Goal: Transaction & Acquisition: Obtain resource

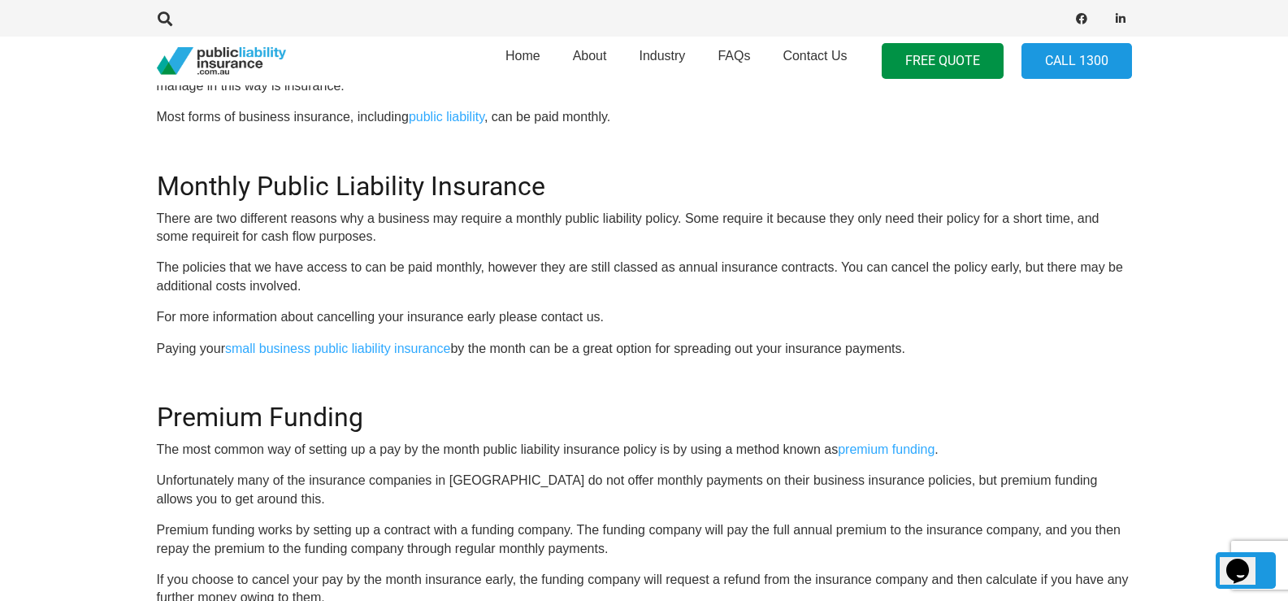
scroll to position [244, 0]
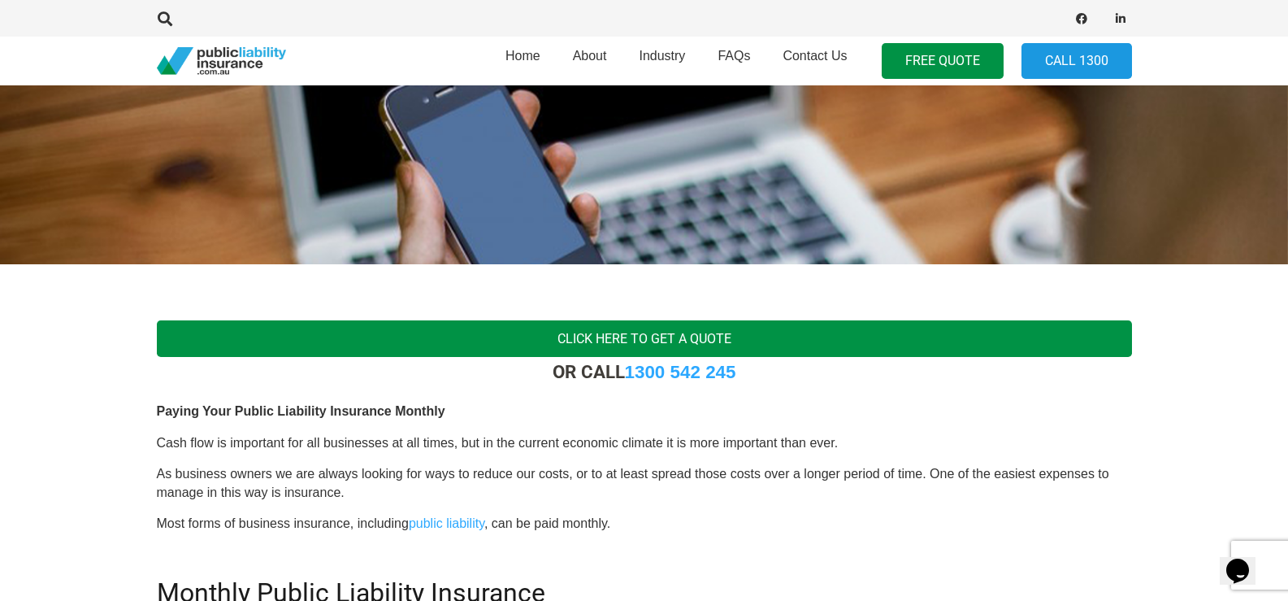
click at [595, 326] on link "Click here to get a quote" at bounding box center [644, 338] width 975 height 37
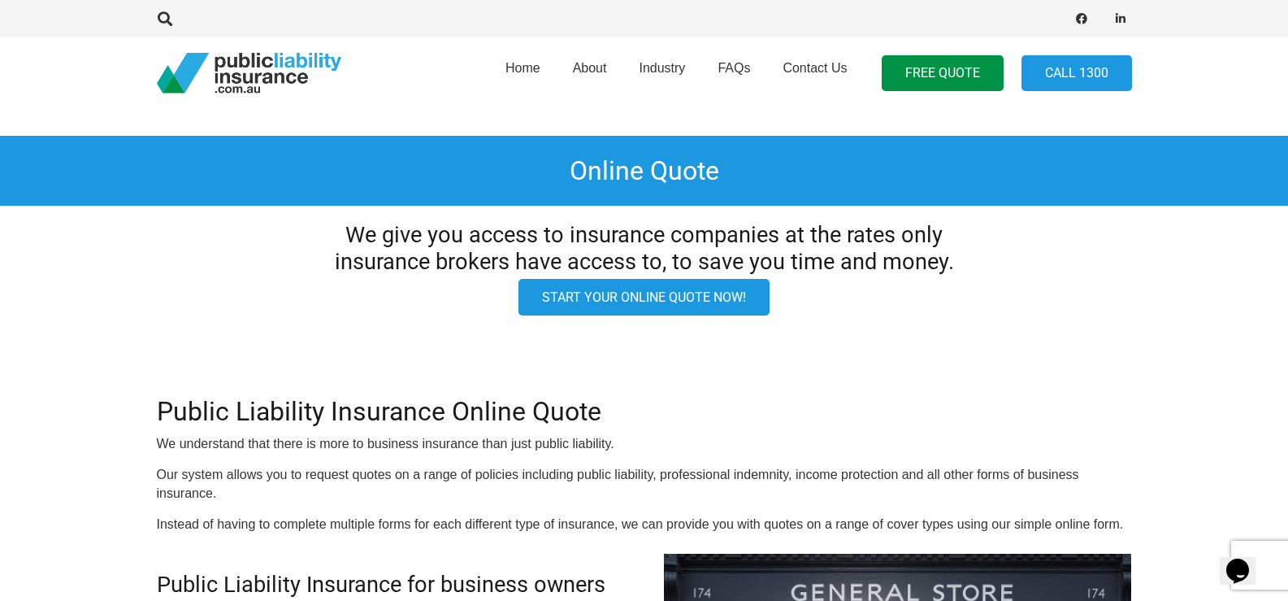
click at [554, 305] on link "Start your online quote now!" at bounding box center [644, 297] width 251 height 37
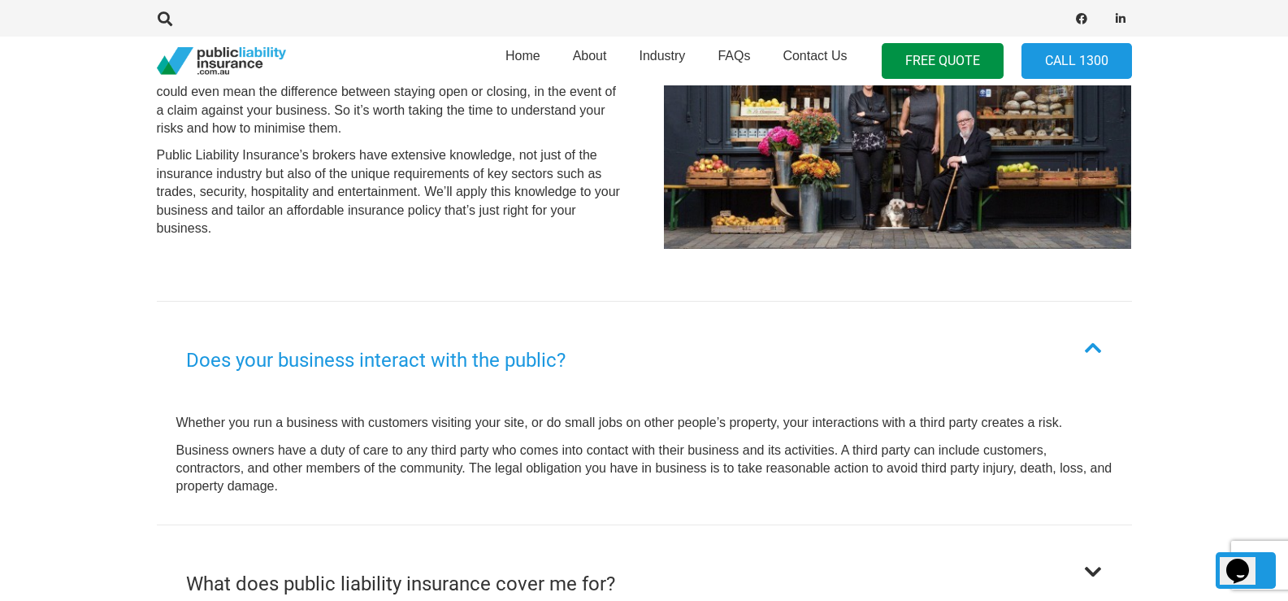
scroll to position [650, 0]
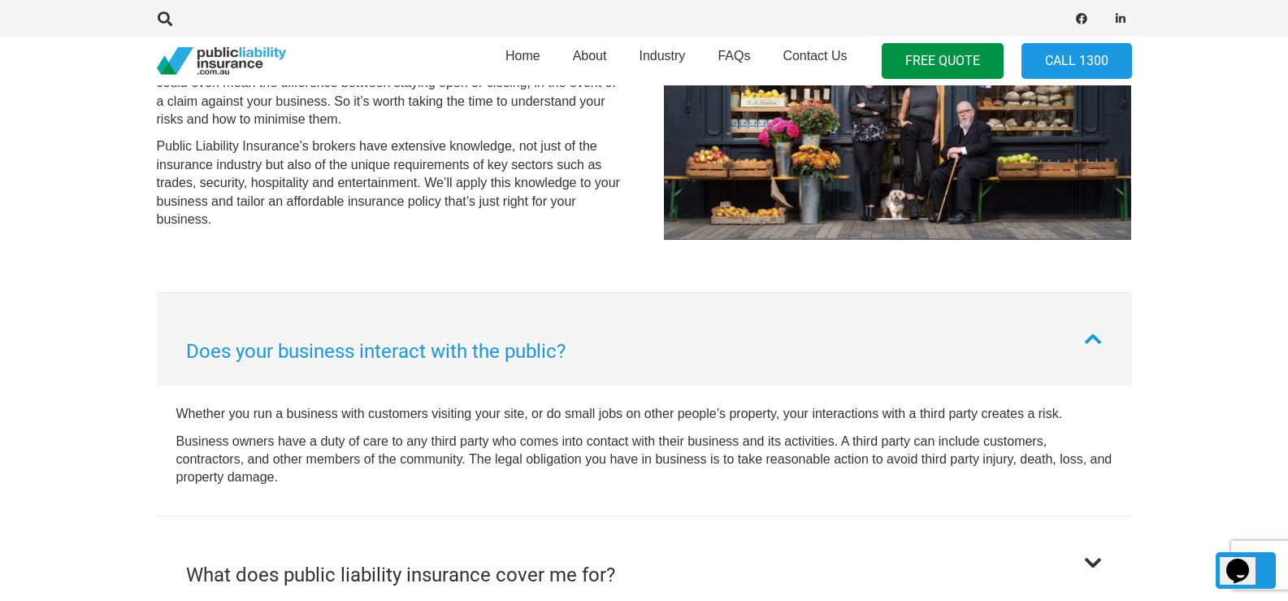
click at [536, 362] on h2 "Does your business interact with the public?" at bounding box center [376, 350] width 380 height 29
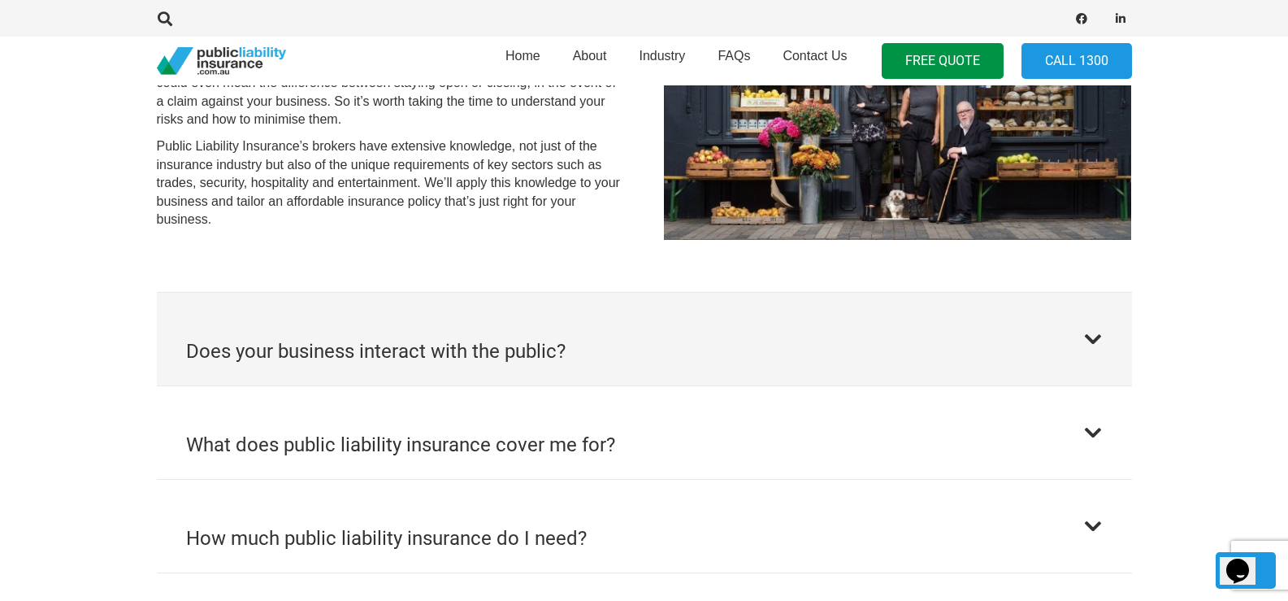
click at [536, 362] on h2 "Does your business interact with the public?" at bounding box center [376, 350] width 380 height 29
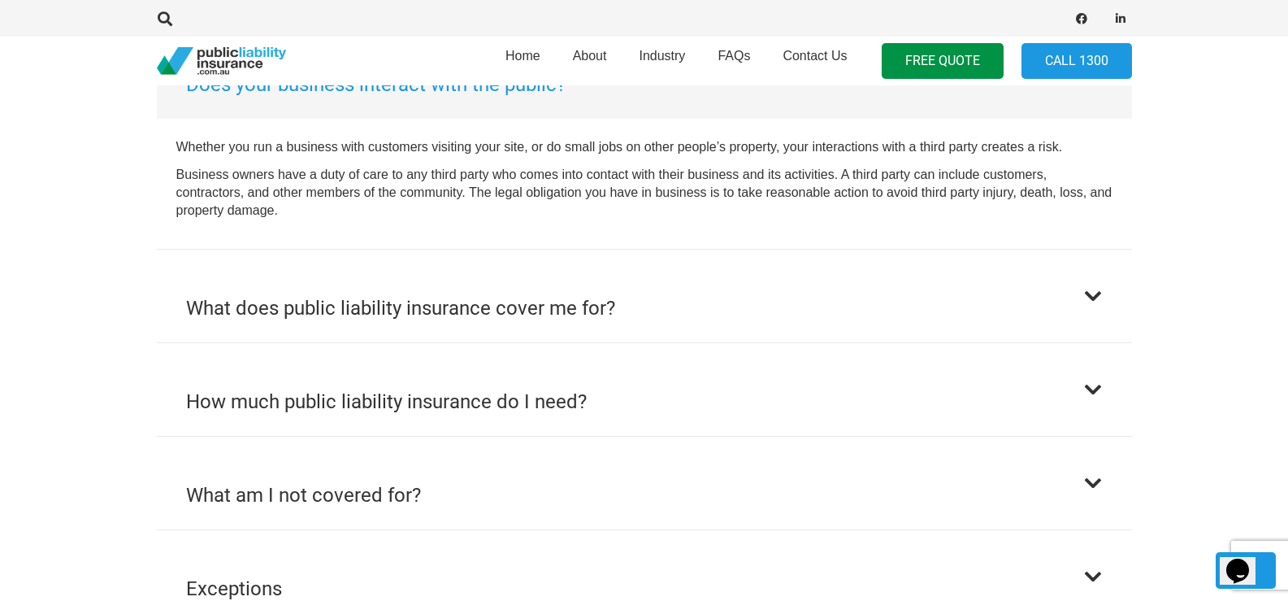
scroll to position [927, 0]
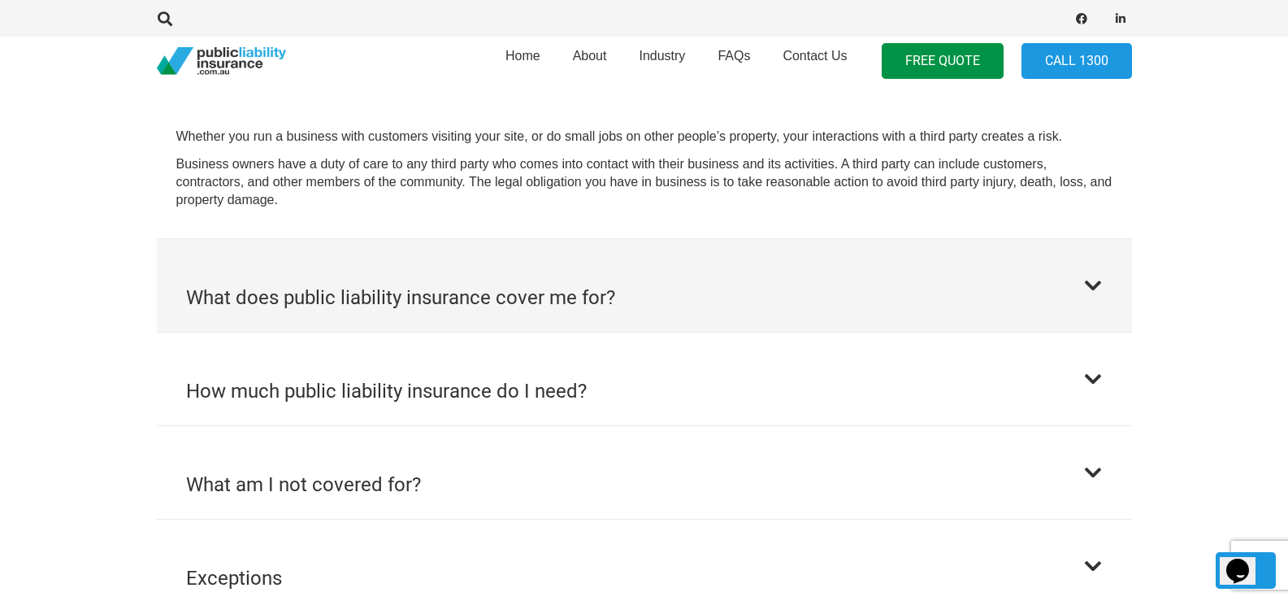
click at [545, 317] on button "What does public liability insurance cover me for?" at bounding box center [644, 285] width 975 height 93
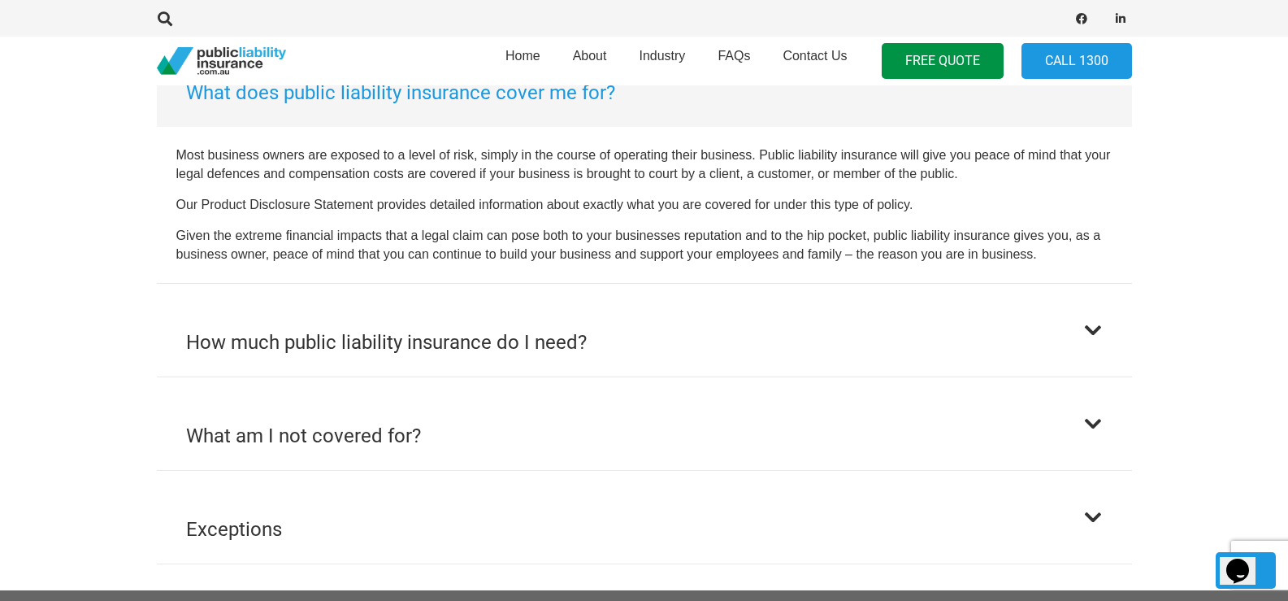
scroll to position [1031, 0]
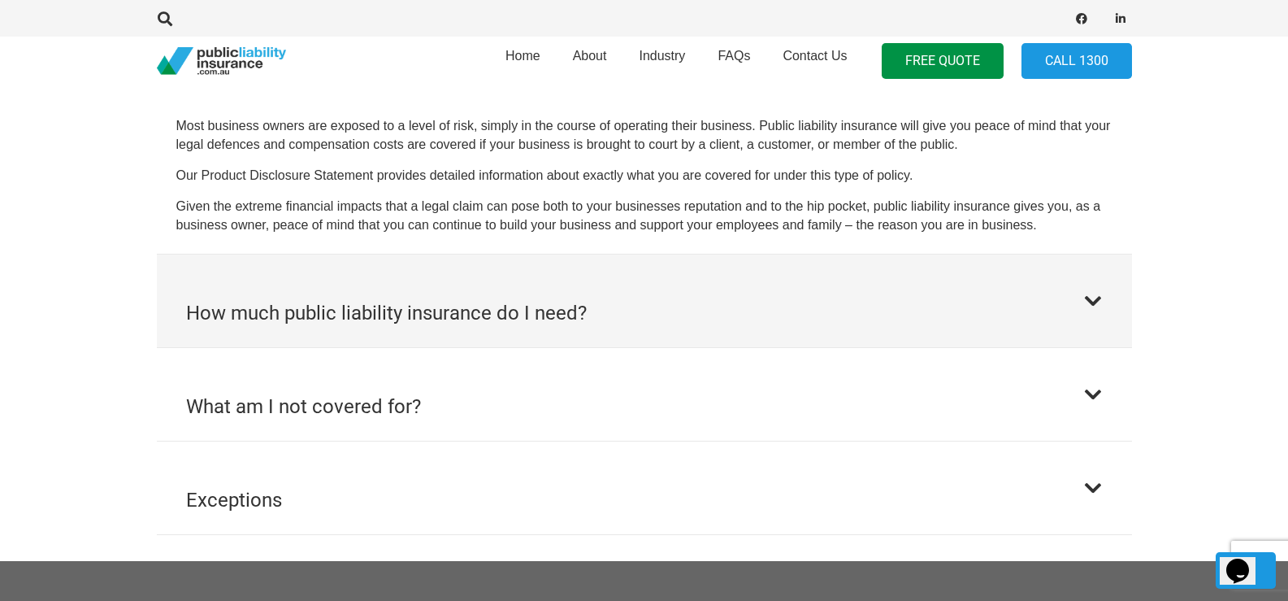
click at [546, 318] on h2 "How much public liability insurance do I need?" at bounding box center [386, 312] width 401 height 29
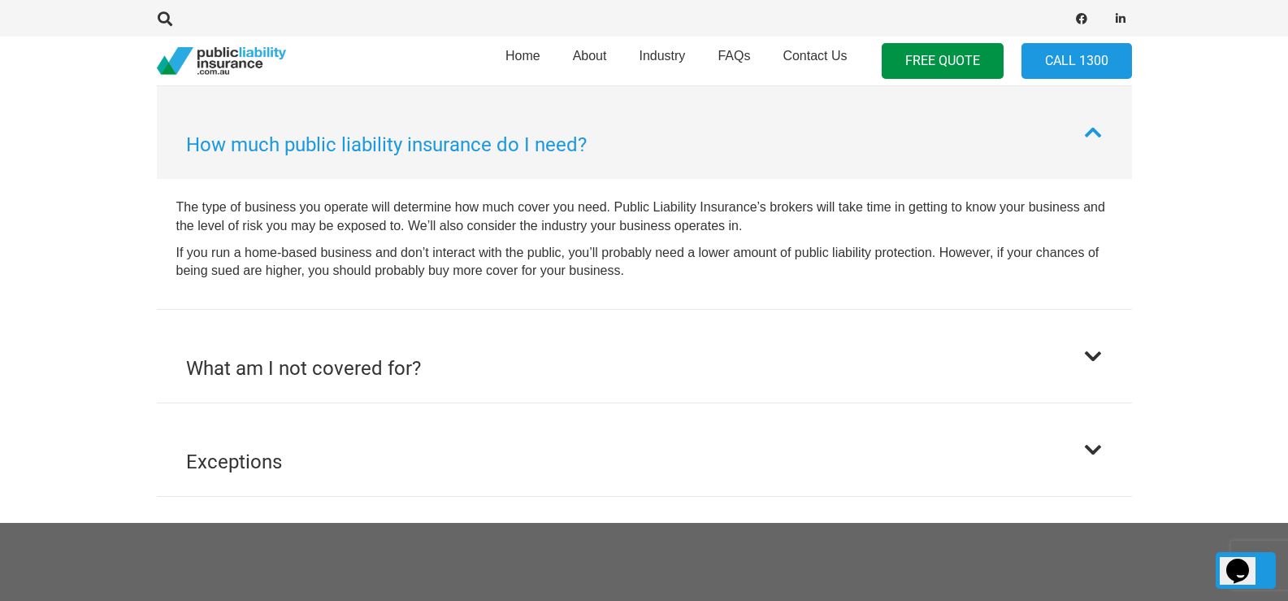
scroll to position [1044, 0]
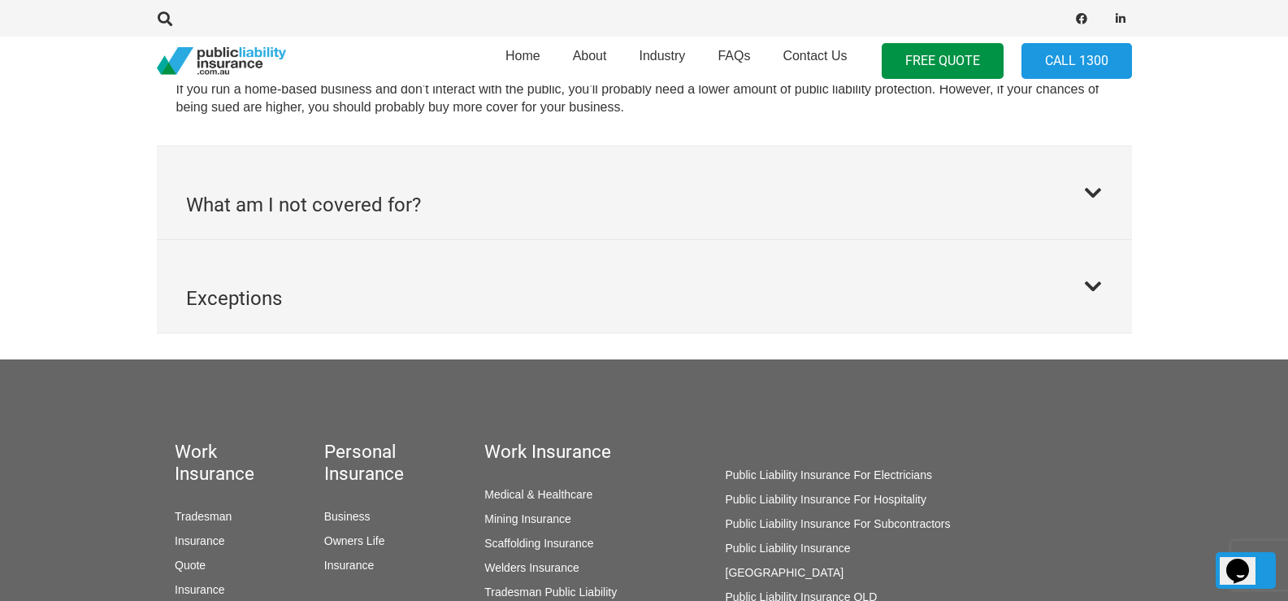
click at [546, 320] on button "Exceptions" at bounding box center [644, 286] width 975 height 93
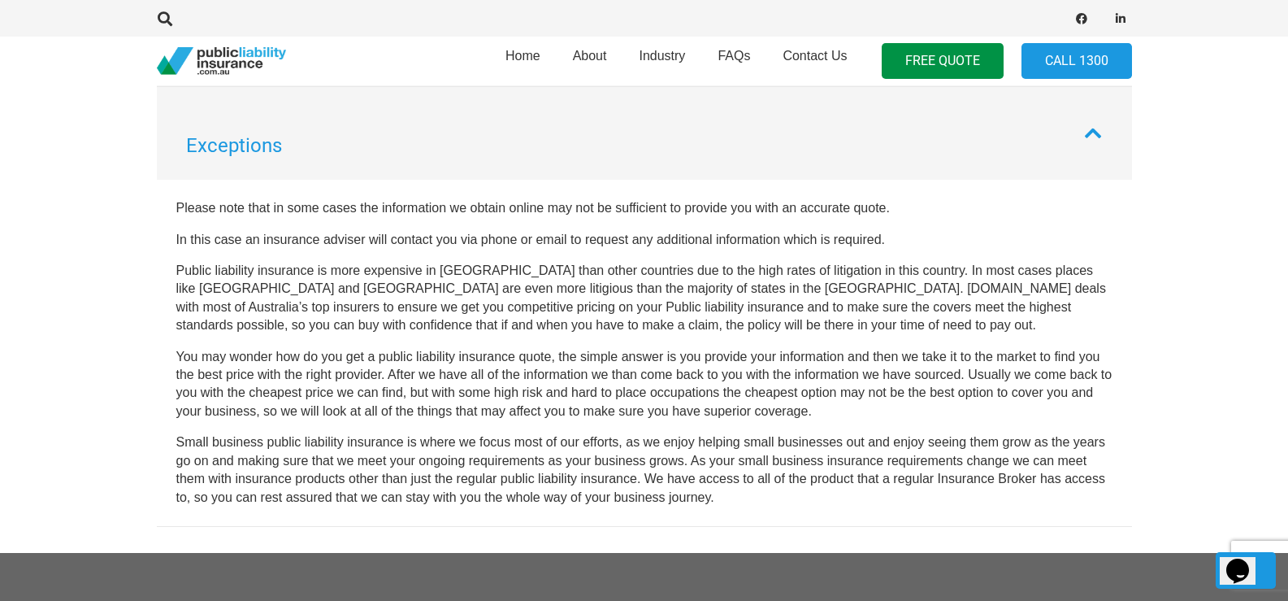
scroll to position [1231, 0]
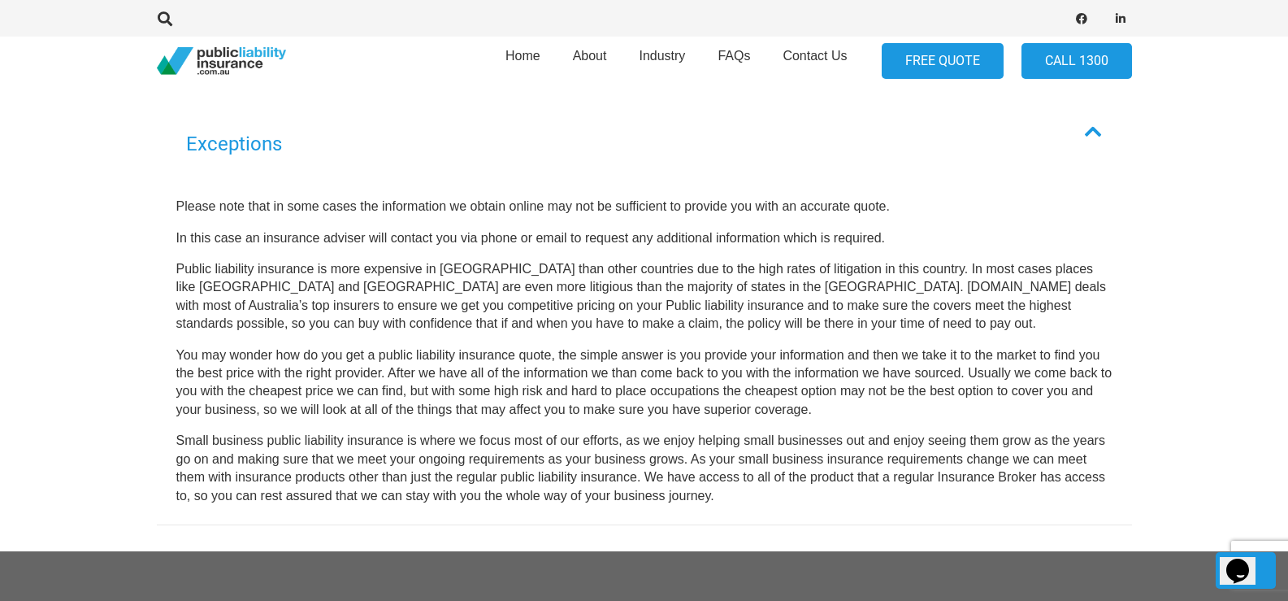
click at [925, 65] on link "FREE QUOTE" at bounding box center [943, 61] width 122 height 37
